Goal: Information Seeking & Learning: Learn about a topic

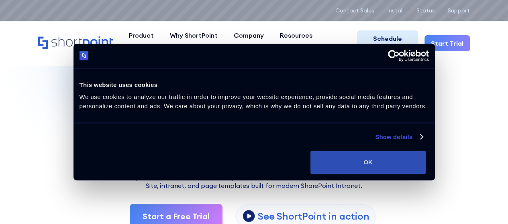
click at [425, 167] on button "OK" at bounding box center [367, 162] width 115 height 23
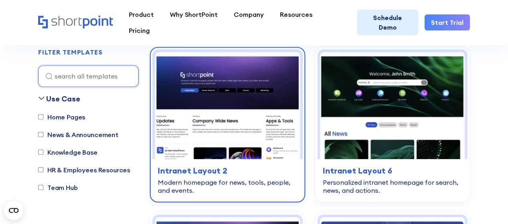
scroll to position [214, 0]
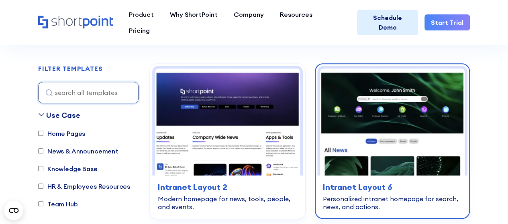
click at [414, 127] on img at bounding box center [392, 123] width 145 height 108
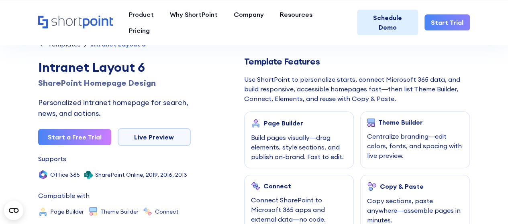
scroll to position [321, 0]
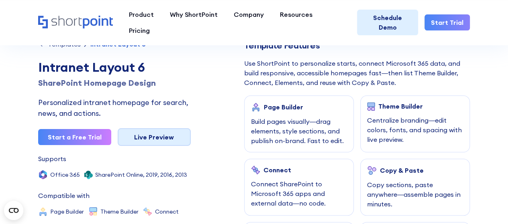
click at [167, 136] on link "Live Preview" at bounding box center [154, 137] width 73 height 18
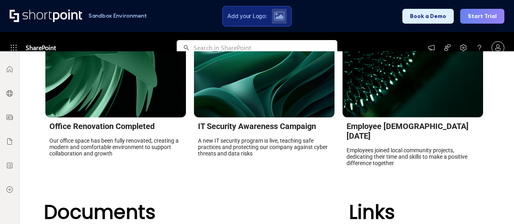
scroll to position [535, 0]
